Goal: Task Accomplishment & Management: Use online tool/utility

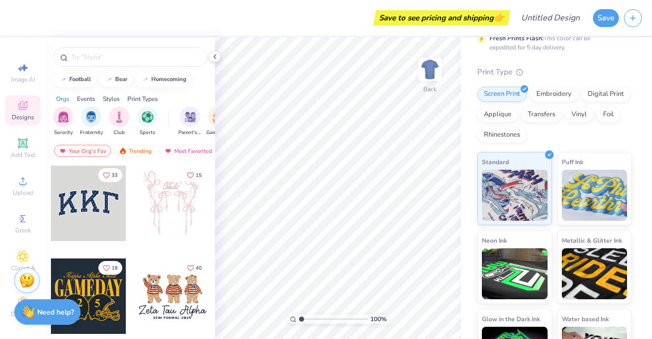
scroll to position [129, 0]
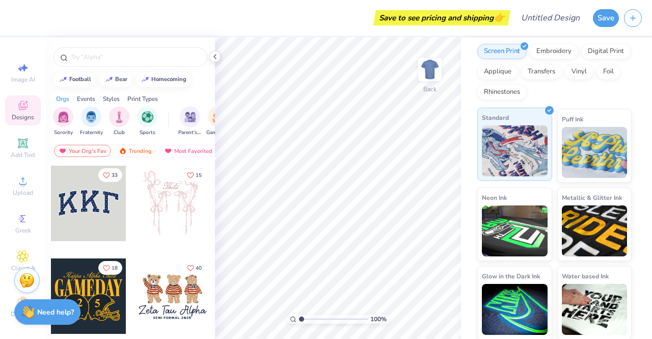
click at [490, 157] on img at bounding box center [515, 150] width 66 height 51
click at [502, 57] on div "Screen Print" at bounding box center [502, 49] width 49 height 15
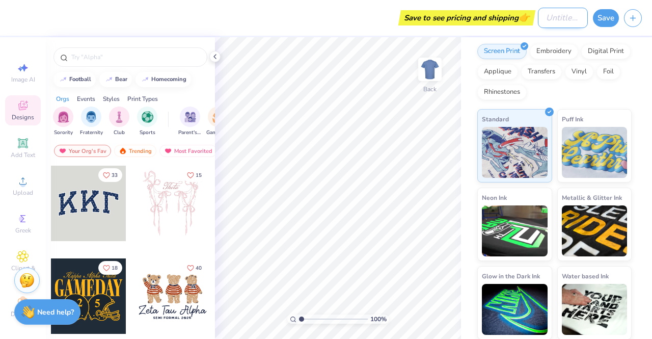
click at [571, 19] on input "Design Title" at bounding box center [563, 18] width 50 height 20
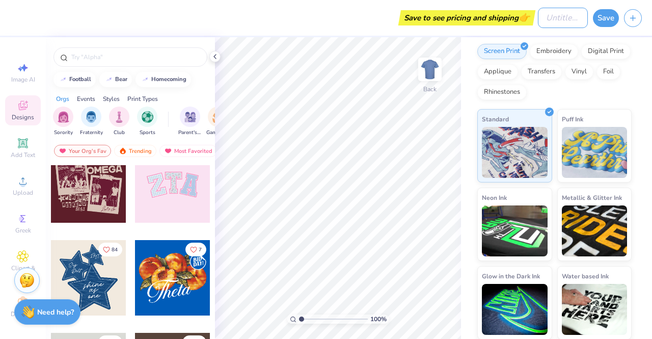
scroll to position [357, 0]
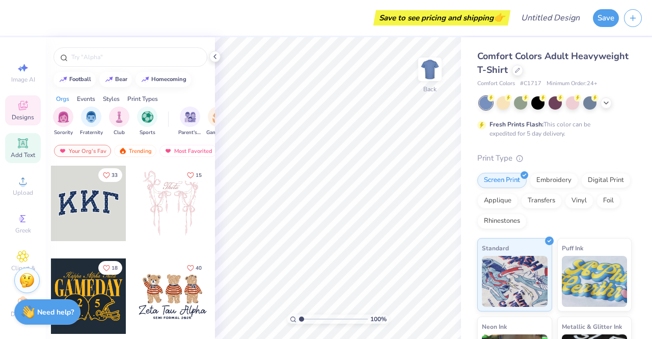
click at [27, 143] on div "Add Text" at bounding box center [23, 148] width 36 height 30
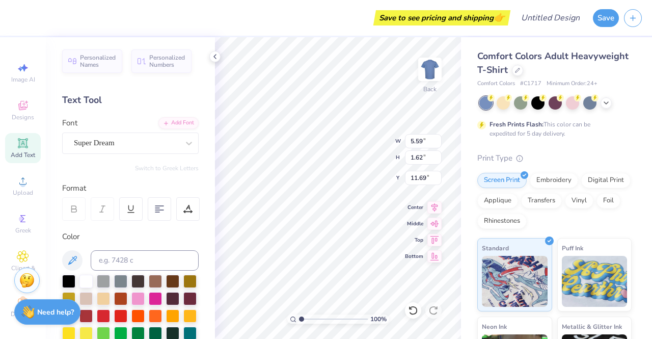
type input "4.88"
click at [514, 257] on img at bounding box center [515, 279] width 66 height 51
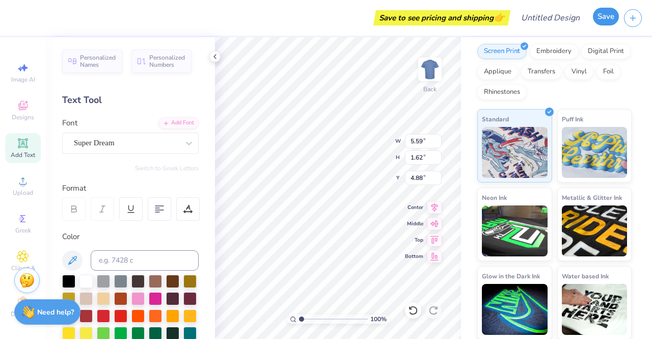
click at [603, 20] on button "Save" at bounding box center [606, 17] width 26 height 18
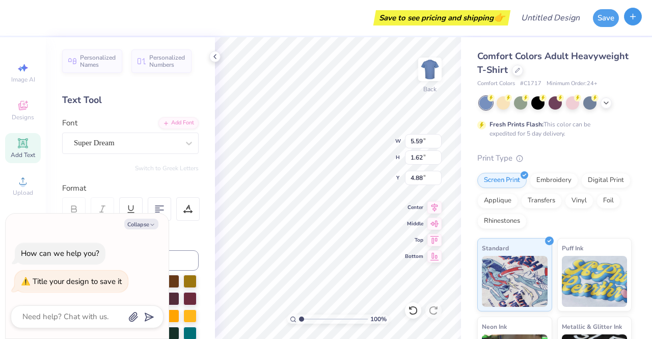
click at [632, 17] on icon "button" at bounding box center [633, 16] width 9 height 9
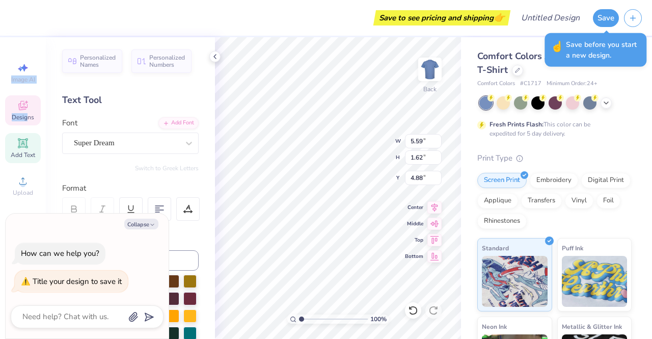
drag, startPoint x: 21, startPoint y: 71, endPoint x: 28, endPoint y: 125, distance: 54.4
click at [24, 122] on div "Image AI Designs Add Text Upload Greek Clipart & logos Decorate" at bounding box center [23, 190] width 36 height 264
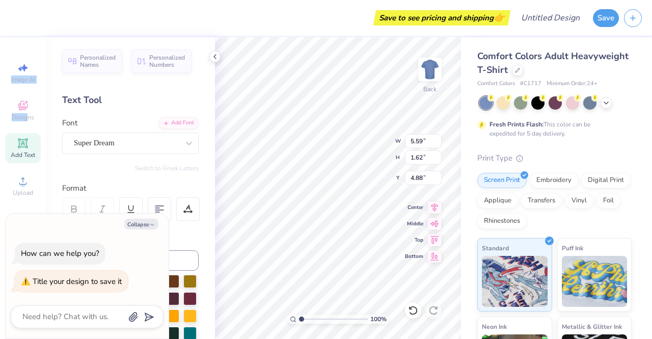
scroll to position [11, 0]
click at [157, 224] on button "Collapse" at bounding box center [141, 224] width 34 height 11
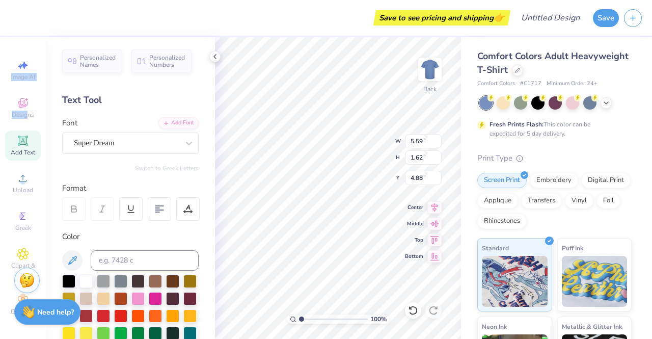
scroll to position [0, 0]
click at [438, 19] on div "Save to see pricing and shipping 👉" at bounding box center [442, 17] width 132 height 15
click at [28, 105] on div "Designs" at bounding box center [23, 110] width 36 height 30
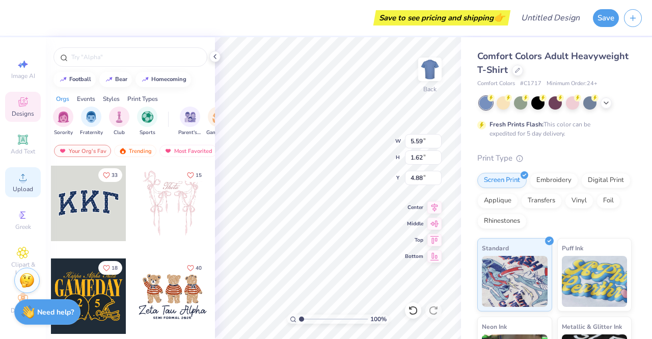
scroll to position [11, 0]
click at [468, 22] on div "Save to see pricing and shipping 👉" at bounding box center [442, 17] width 132 height 15
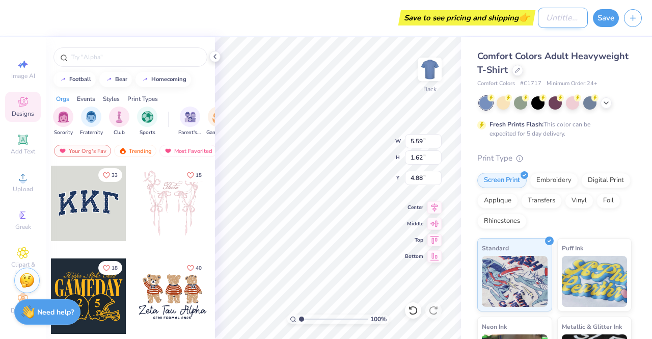
click at [567, 24] on input "Design Title" at bounding box center [563, 18] width 50 height 20
click at [508, 23] on div "Save to see pricing and shipping 👉" at bounding box center [442, 17] width 132 height 15
click at [574, 17] on input "Design Title" at bounding box center [563, 18] width 50 height 20
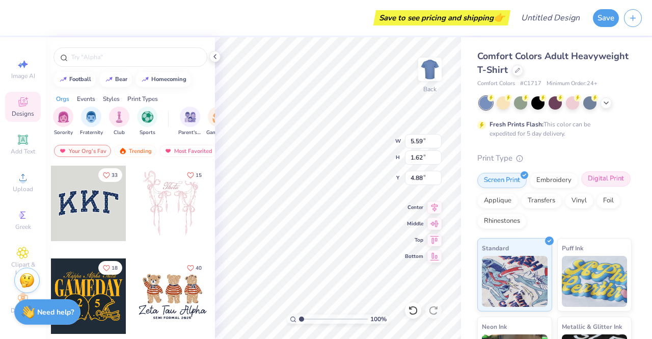
click at [581, 187] on div "Digital Print" at bounding box center [605, 178] width 49 height 15
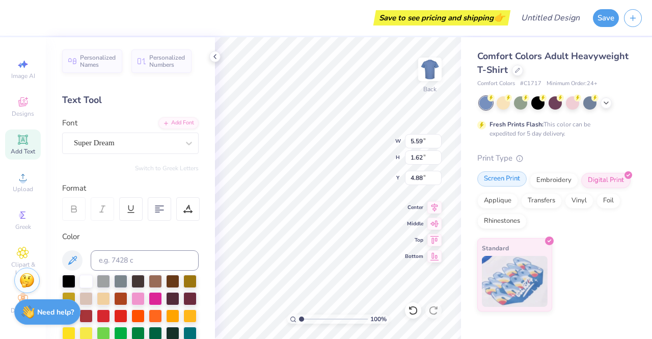
click at [516, 181] on div "Screen Print" at bounding box center [502, 178] width 49 height 15
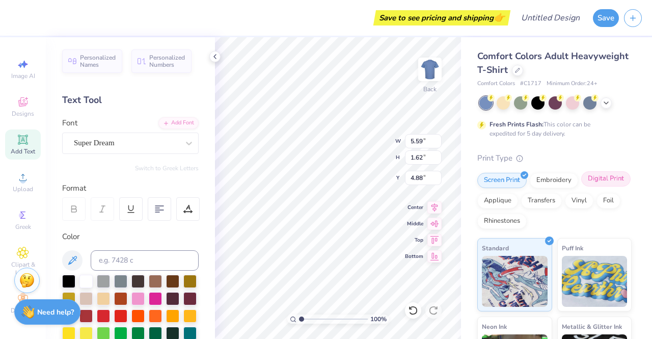
click at [581, 187] on div "Digital Print" at bounding box center [605, 178] width 49 height 15
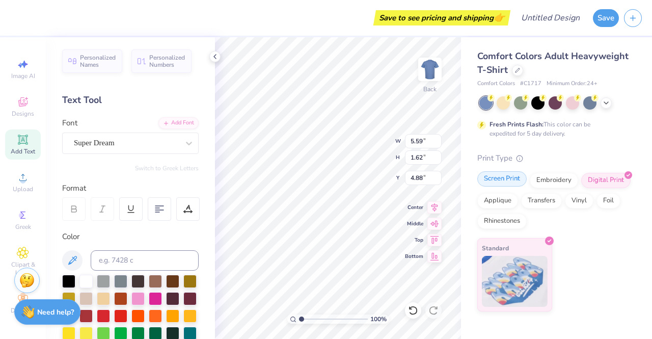
click at [516, 183] on div "Screen Print" at bounding box center [502, 178] width 49 height 15
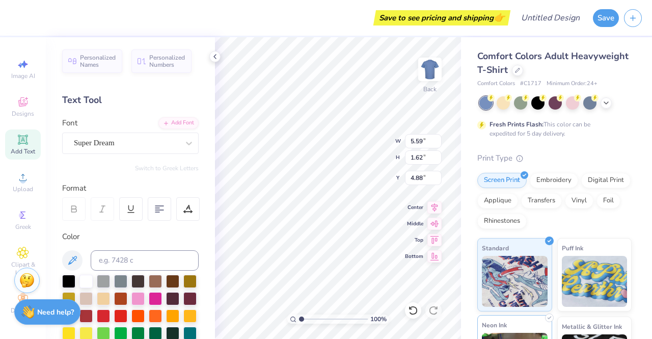
scroll to position [129, 0]
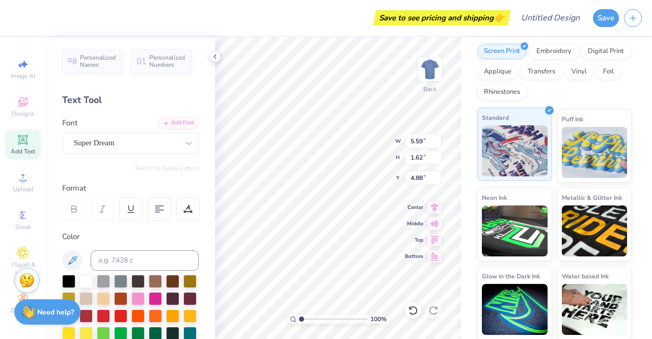
click at [509, 133] on img at bounding box center [515, 150] width 66 height 51
click at [429, 23] on div "Save to see pricing and shipping 👉" at bounding box center [442, 17] width 132 height 15
click at [427, 20] on div "Save to see pricing and shipping 👉" at bounding box center [442, 17] width 132 height 15
click at [600, 12] on button "Save" at bounding box center [606, 17] width 26 height 18
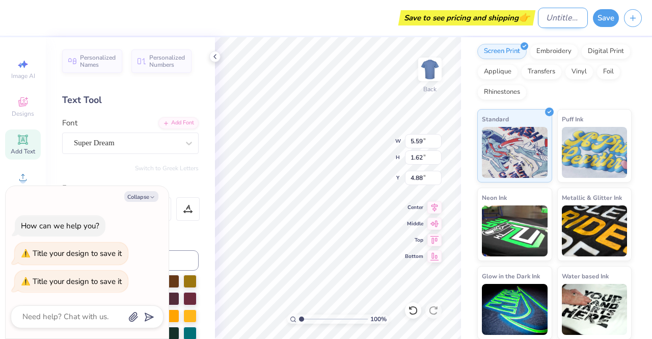
type textarea "x"
click at [538, 22] on input "Design Title" at bounding box center [563, 18] width 50 height 20
type input "t"
type textarea "x"
type input "te"
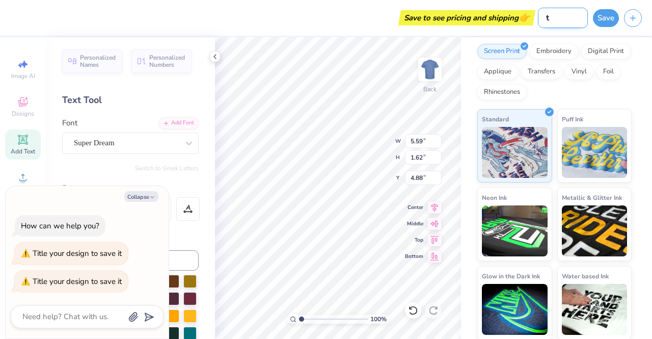
type textarea "x"
type input "tes"
type textarea "x"
type input "test"
type textarea "x"
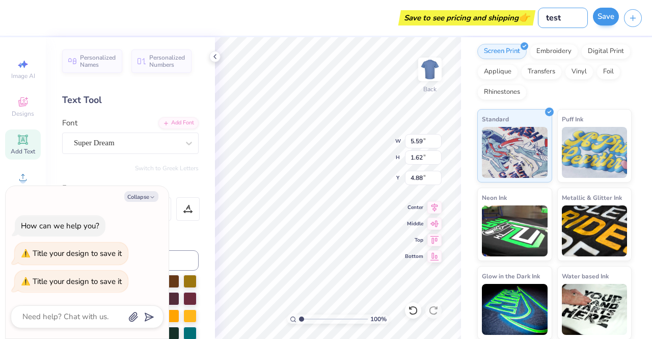
type input "test"
click at [596, 19] on button "Save" at bounding box center [606, 17] width 26 height 18
type textarea "x"
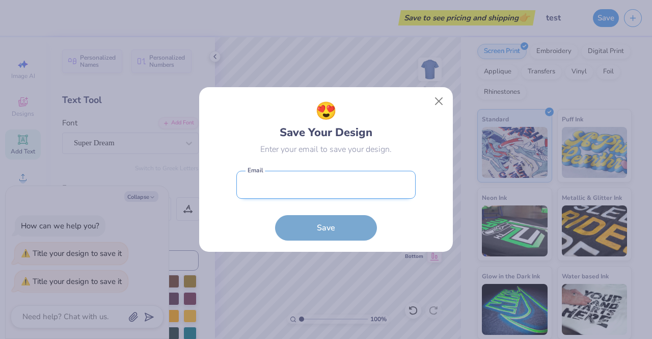
click at [335, 190] on input "email" at bounding box center [325, 185] width 179 height 28
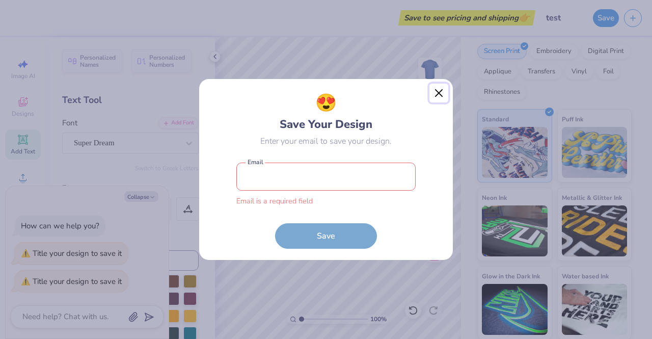
click at [439, 99] on button "Close" at bounding box center [439, 93] width 19 height 19
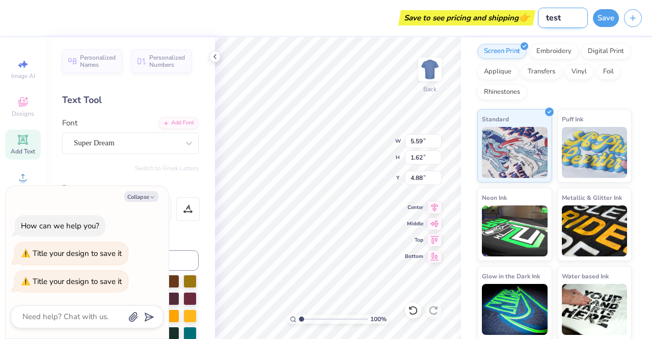
click at [558, 24] on input "test" at bounding box center [563, 18] width 50 height 20
click at [568, 20] on input "test" at bounding box center [563, 18] width 50 height 20
click at [600, 22] on button "Save" at bounding box center [606, 17] width 26 height 18
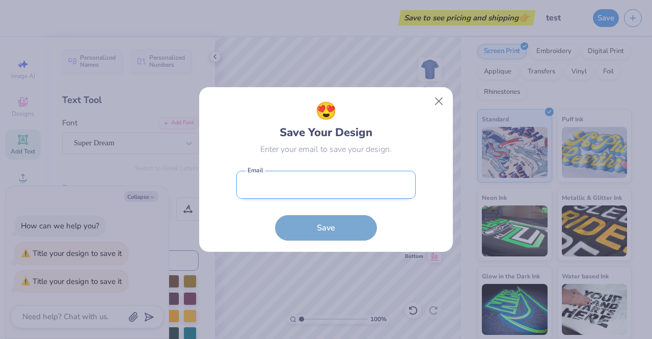
click at [338, 181] on input "email" at bounding box center [325, 185] width 179 height 28
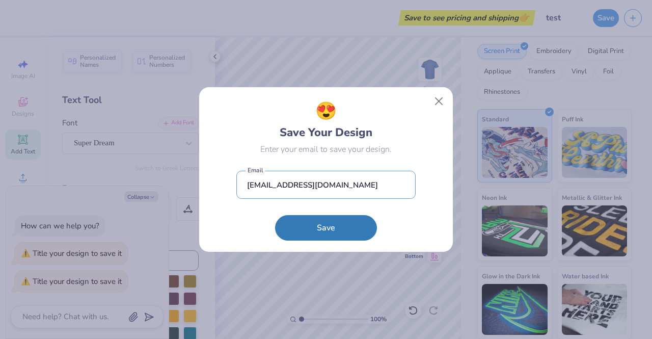
type input "shuxinzhan@gmail.com"
click at [310, 225] on button "Save" at bounding box center [326, 227] width 102 height 25
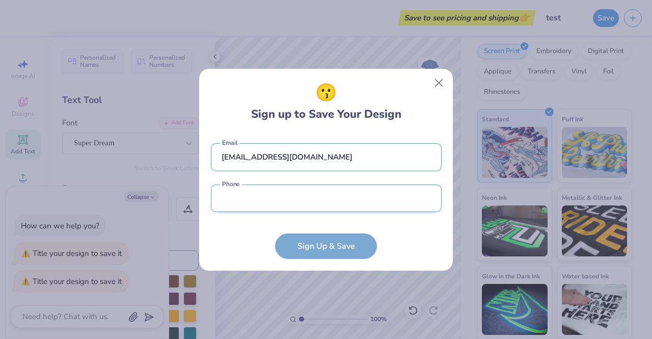
click at [319, 191] on input "tel" at bounding box center [326, 198] width 231 height 28
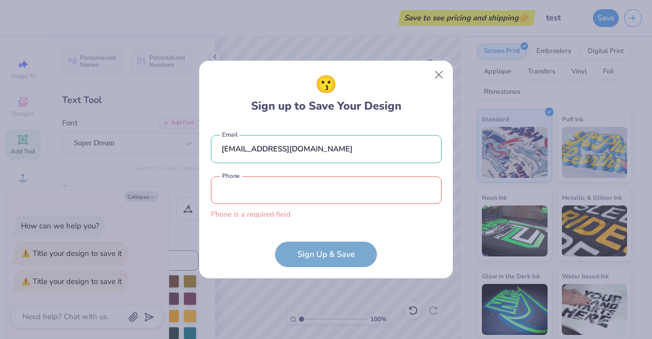
click at [337, 246] on form "shuxinzhan@gmail.com Email Phone is a required field Phone Sign Up & Save" at bounding box center [326, 196] width 231 height 142
click at [317, 192] on input "tel" at bounding box center [326, 190] width 231 height 28
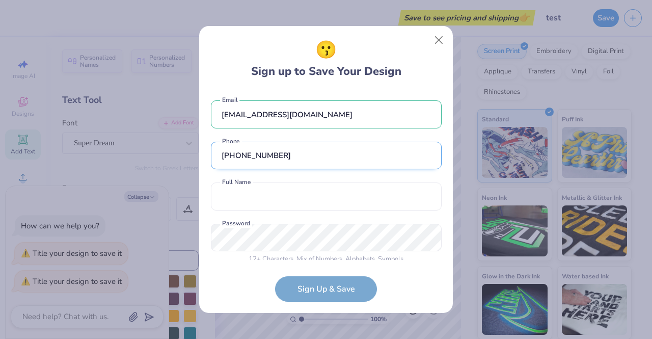
scroll to position [9, 0]
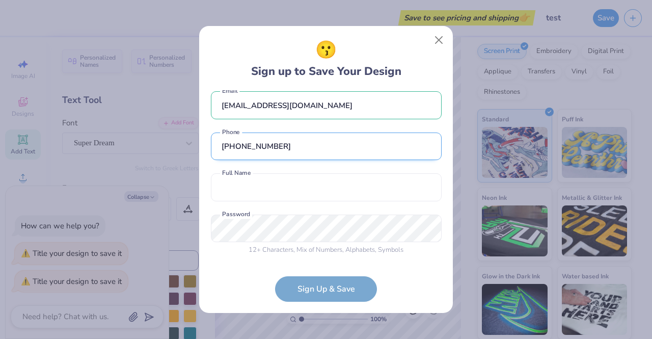
type input "(717) 669-2207"
click at [317, 194] on input "text" at bounding box center [326, 187] width 231 height 28
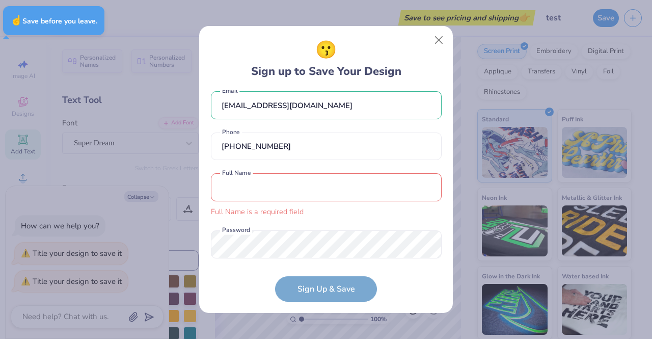
type textarea "x"
